Goal: Transaction & Acquisition: Purchase product/service

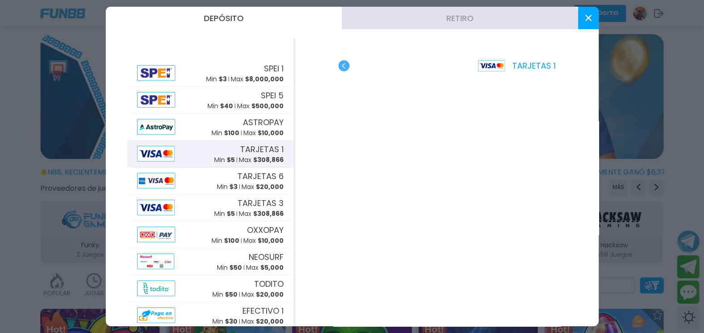
click at [346, 73] on div "TARJETAS 1" at bounding box center [447, 182] width 304 height 288
click at [343, 65] on use "button" at bounding box center [344, 65] width 11 height 11
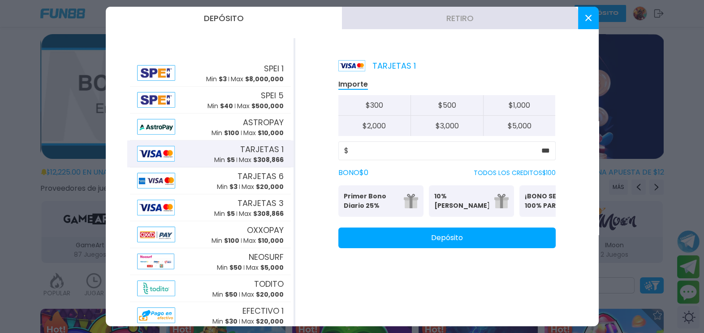
click at [447, 242] on button "Depósito" at bounding box center [447, 237] width 217 height 21
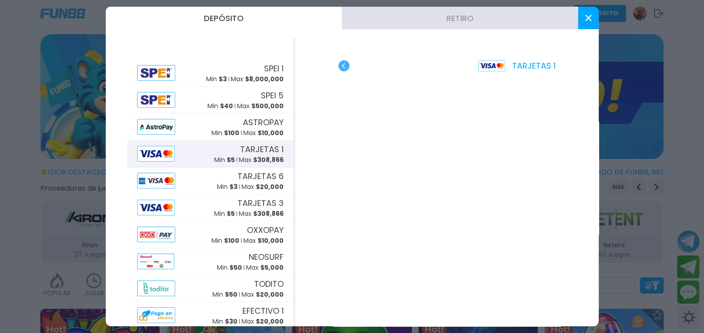
click at [588, 21] on icon at bounding box center [589, 18] width 6 height 6
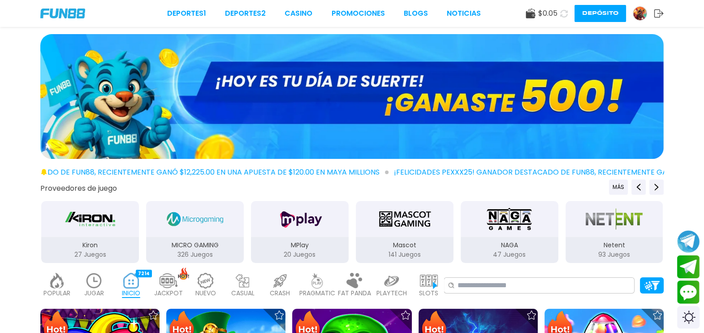
scroll to position [85, 0]
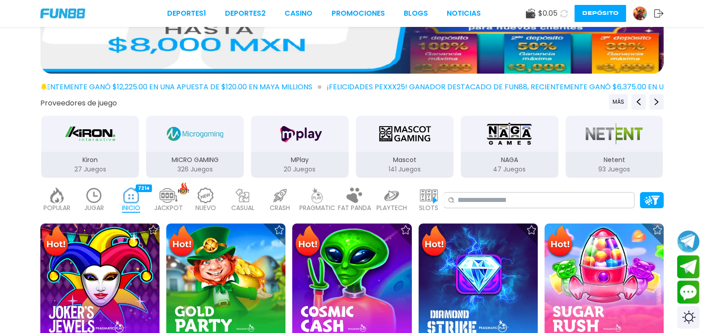
click at [565, 15] on icon at bounding box center [564, 14] width 8 height 8
click at [564, 13] on icon at bounding box center [564, 13] width 8 height 8
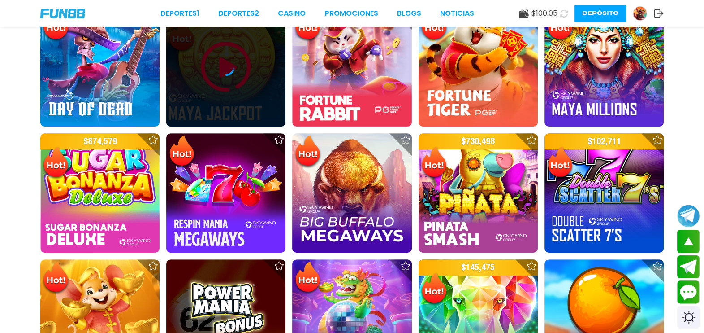
scroll to position [570, 0]
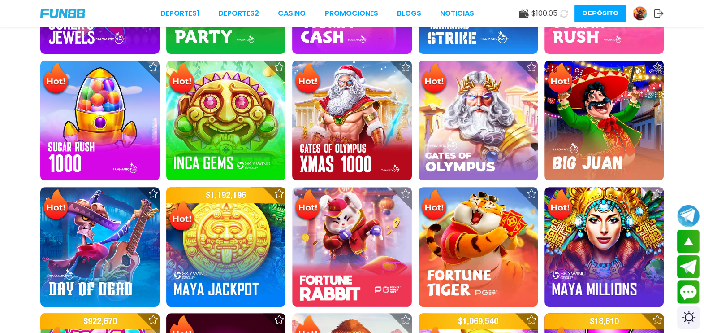
scroll to position [374, 0]
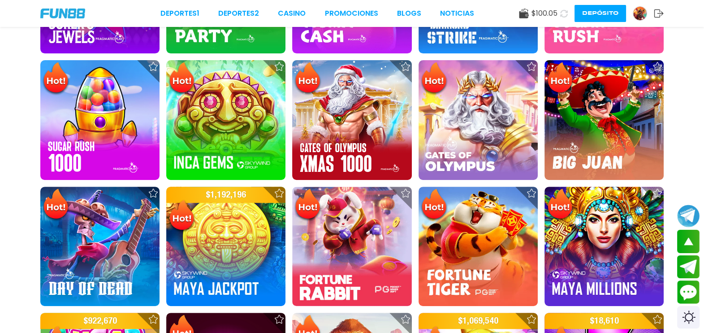
click at [206, 245] on img at bounding box center [225, 246] width 119 height 119
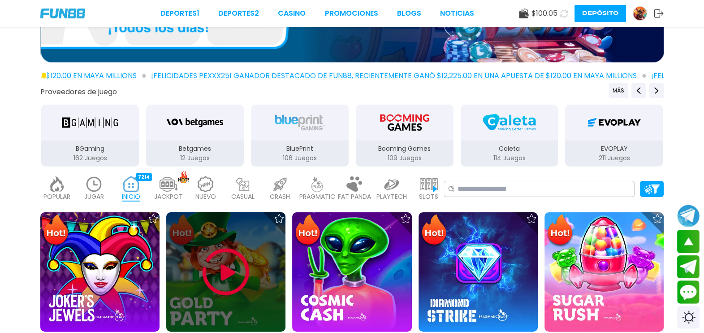
scroll to position [96, 0]
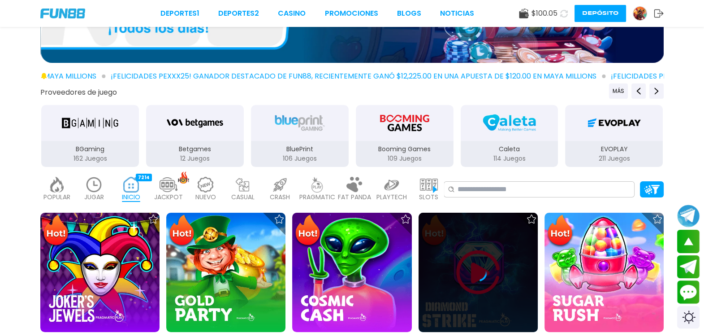
click at [482, 269] on icon at bounding box center [478, 272] width 18 height 18
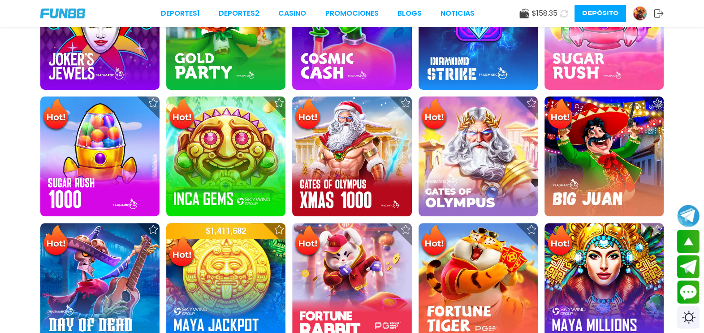
scroll to position [344, 0]
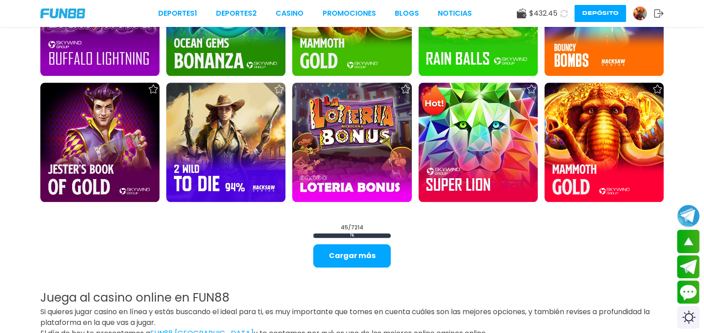
scroll to position [1235, 0]
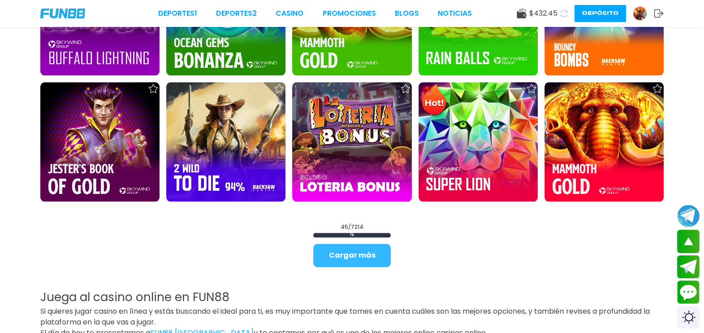
click at [376, 253] on button "Cargar más" at bounding box center [352, 254] width 78 height 23
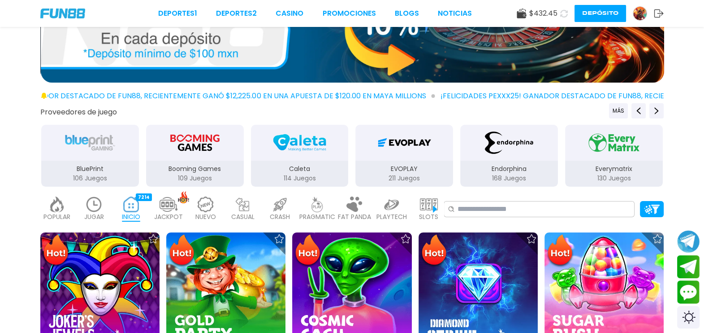
scroll to position [77, 0]
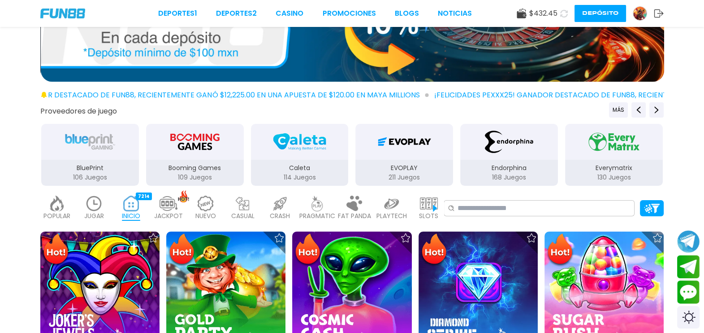
click at [394, 204] on img at bounding box center [392, 203] width 18 height 16
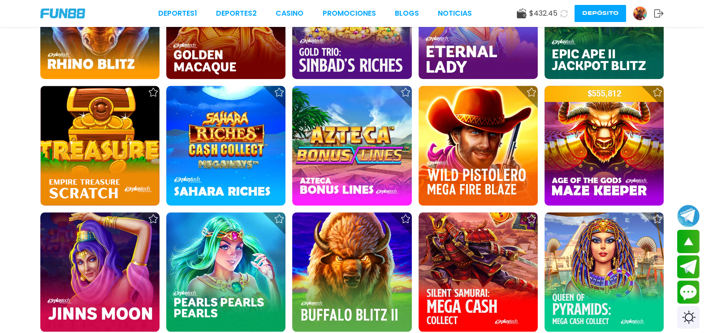
scroll to position [982, 0]
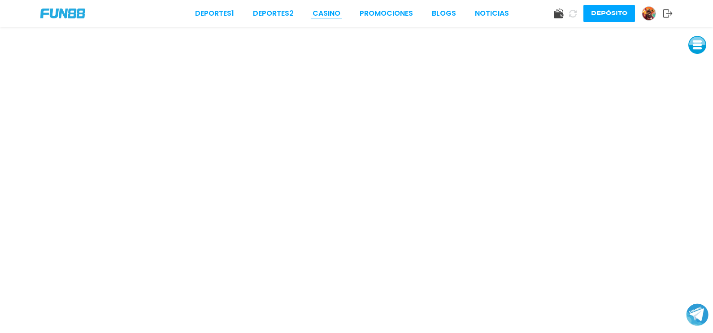
click at [322, 11] on link "CASINO" at bounding box center [327, 13] width 28 height 11
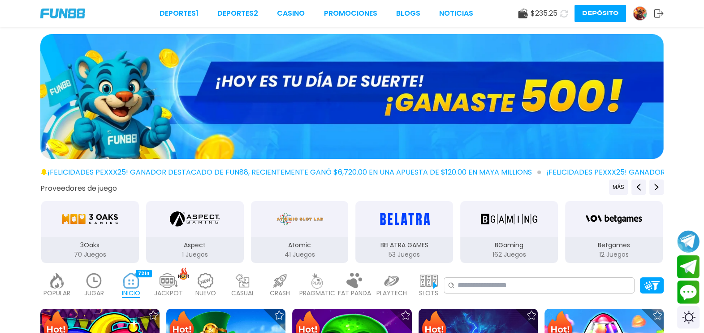
scroll to position [182, 0]
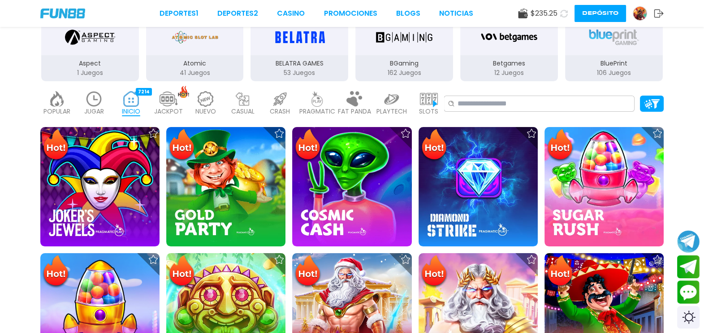
click at [305, 107] on p "PRAGMATIC" at bounding box center [318, 111] width 36 height 9
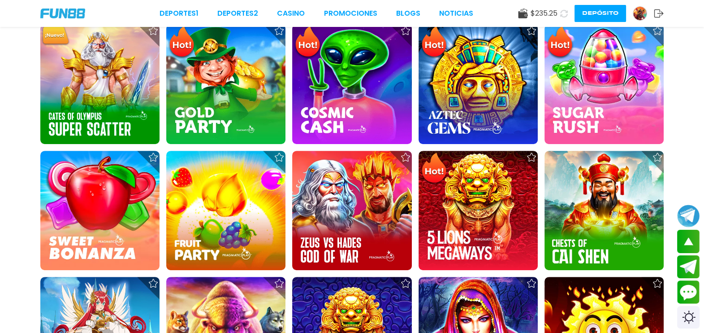
scroll to position [411, 0]
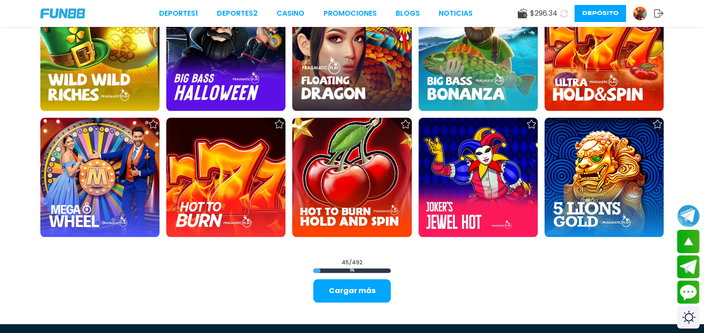
scroll to position [1202, 0]
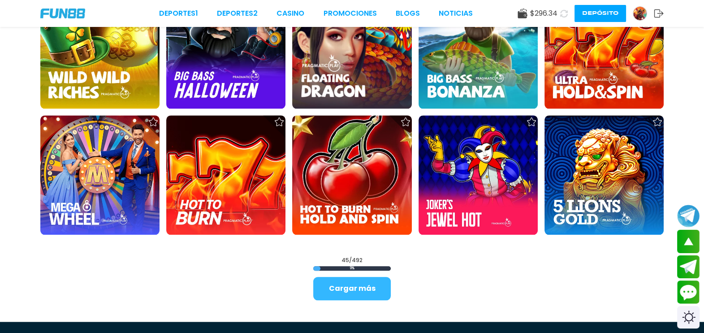
click at [339, 289] on button "Cargar más" at bounding box center [352, 288] width 78 height 23
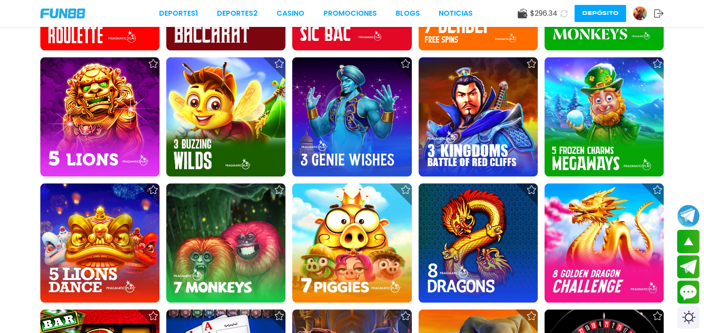
scroll to position [2019, 0]
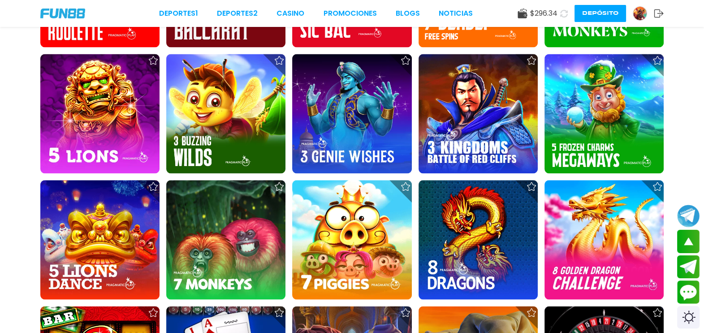
click at [485, 119] on img at bounding box center [478, 113] width 119 height 119
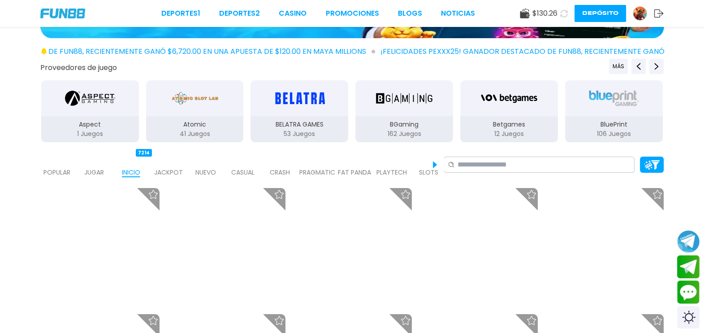
scroll to position [122, 0]
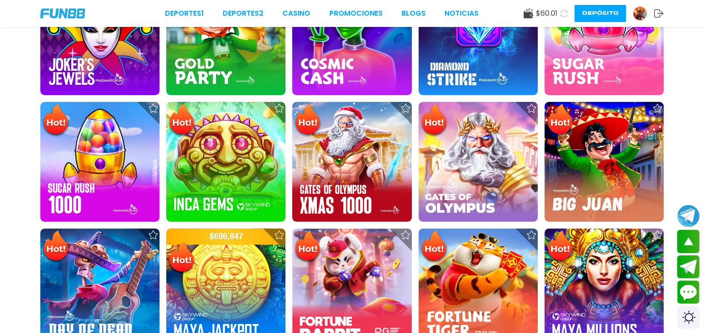
scroll to position [366, 0]
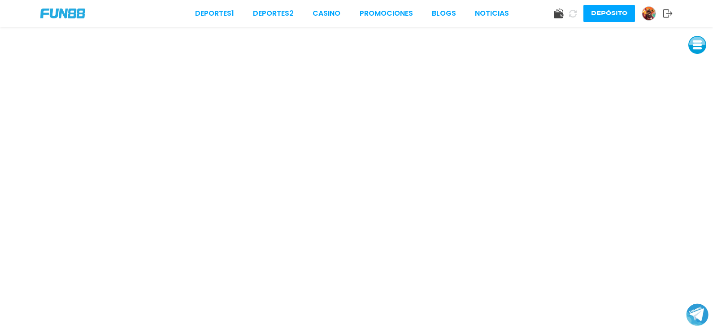
click at [567, 13] on button at bounding box center [572, 13] width 13 height 13
click at [603, 17] on button "Depósito" at bounding box center [609, 13] width 52 height 17
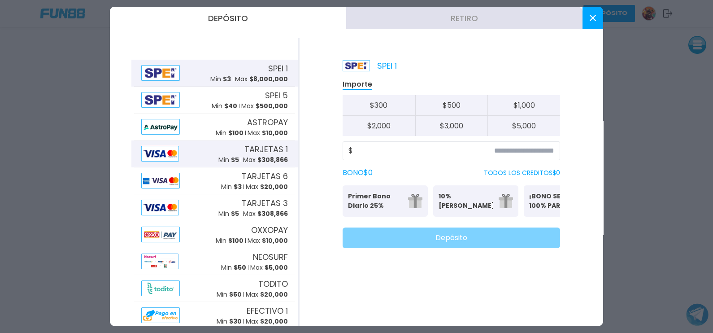
click at [257, 157] on span "$ 308,866" at bounding box center [272, 159] width 30 height 9
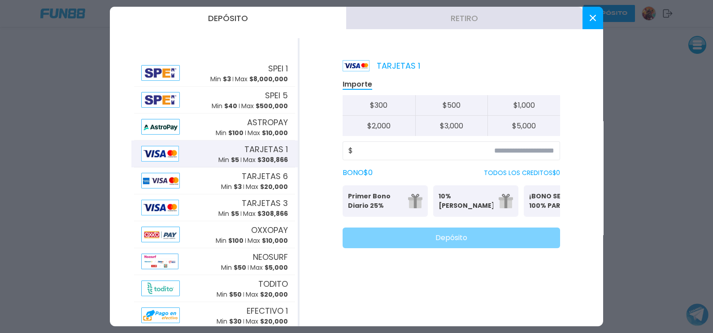
click at [521, 144] on div "$" at bounding box center [451, 150] width 217 height 19
click at [522, 152] on input at bounding box center [453, 150] width 201 height 11
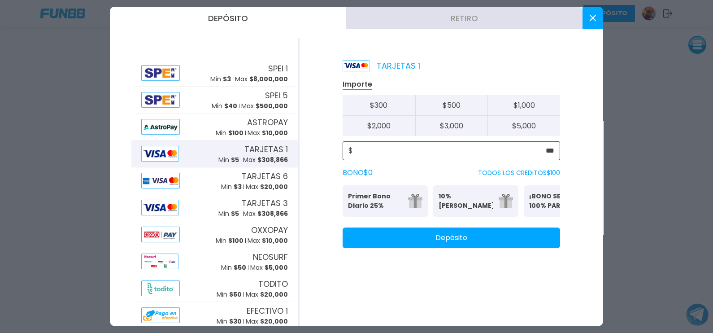
type input "***"
click at [464, 248] on button "Depósito" at bounding box center [451, 237] width 217 height 21
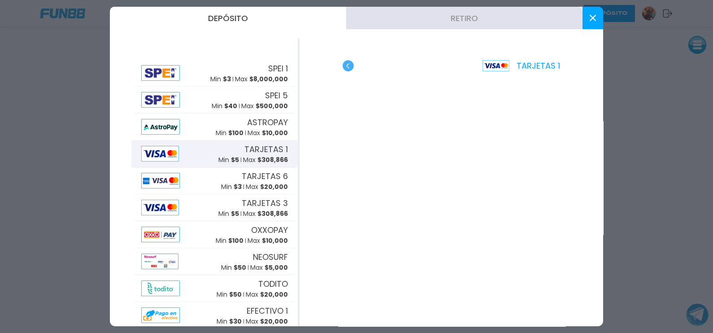
click at [346, 69] on use "button" at bounding box center [348, 65] width 11 height 11
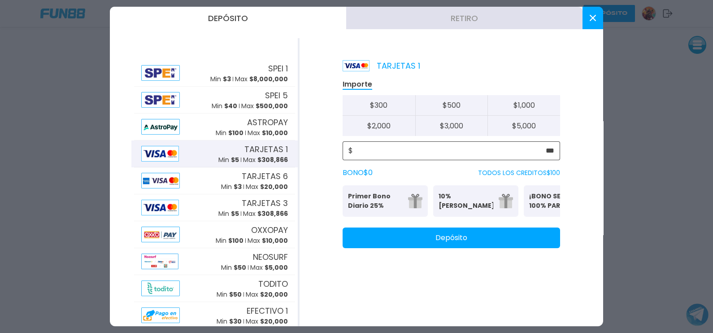
click at [547, 148] on input "***" at bounding box center [453, 150] width 201 height 11
click at [553, 150] on input "***" at bounding box center [453, 150] width 201 height 11
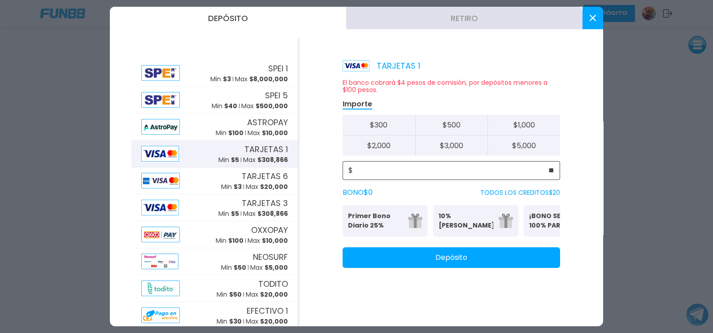
type input "**"
click at [522, 265] on button "Depósito" at bounding box center [451, 257] width 217 height 21
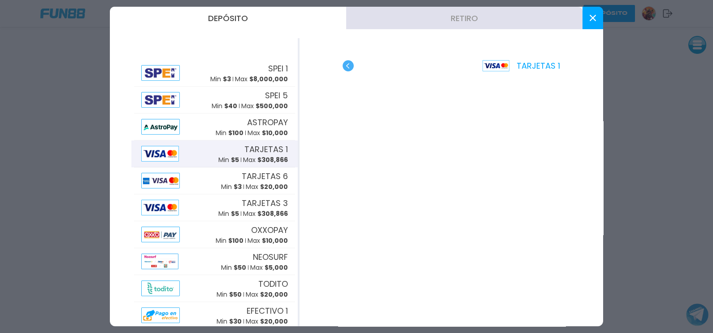
click at [596, 15] on button at bounding box center [592, 18] width 21 height 22
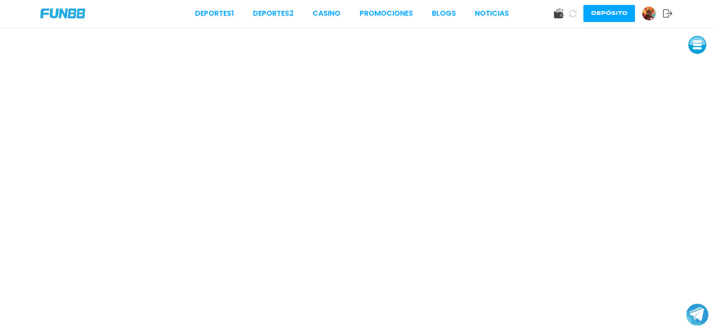
click at [572, 13] on icon at bounding box center [573, 14] width 8 height 8
click at [325, 16] on link "CASINO" at bounding box center [327, 13] width 28 height 11
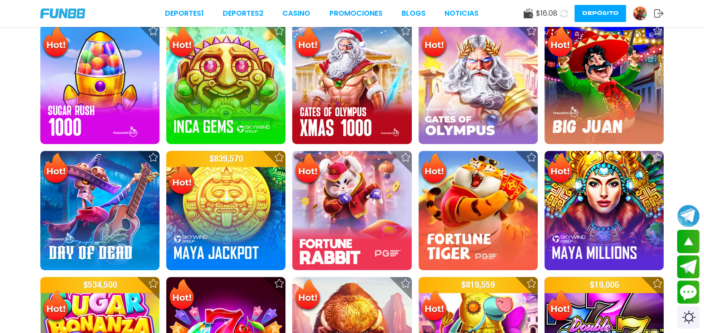
scroll to position [413, 0]
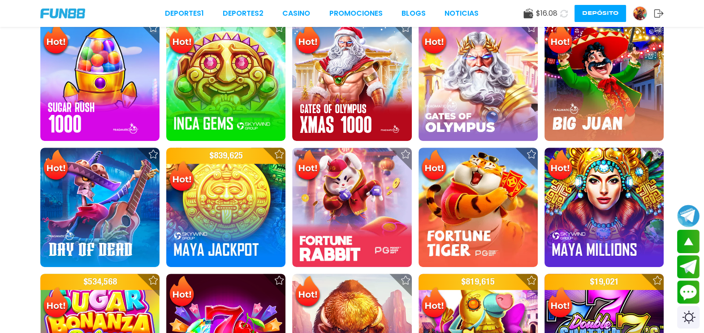
click at [188, 96] on img at bounding box center [225, 80] width 119 height 119
